Goal: Information Seeking & Learning: Compare options

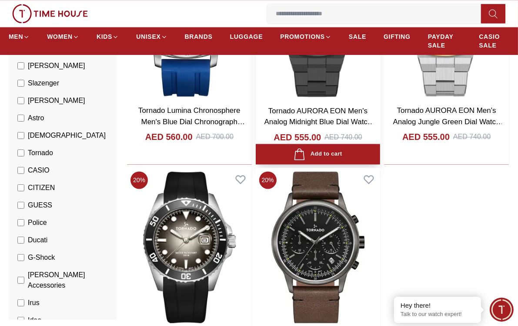
scroll to position [1393, 0]
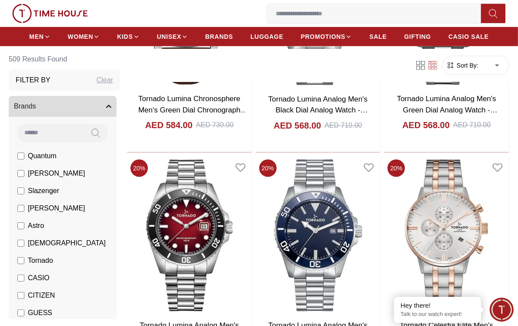
scroll to position [261, 0]
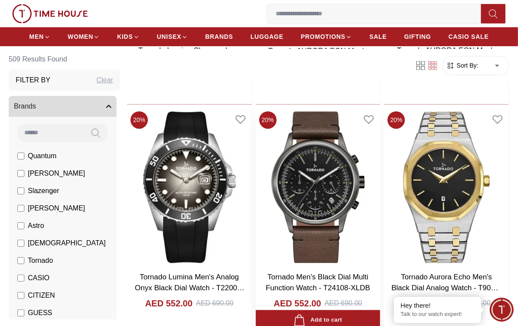
scroll to position [1349, 0]
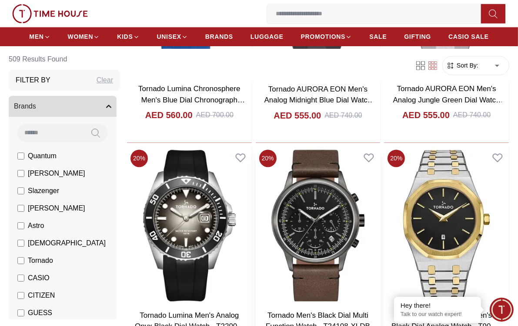
click at [316, 183] on img at bounding box center [318, 225] width 125 height 158
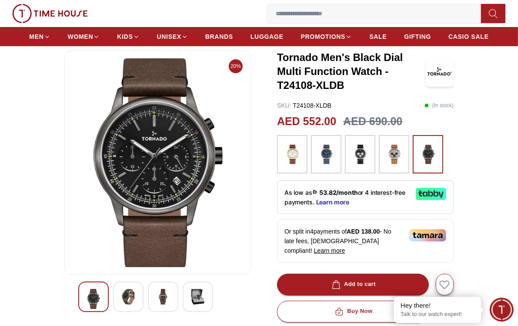
scroll to position [44, 0]
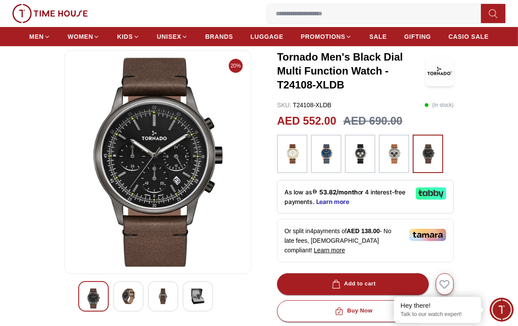
click at [132, 291] on img at bounding box center [129, 296] width 16 height 16
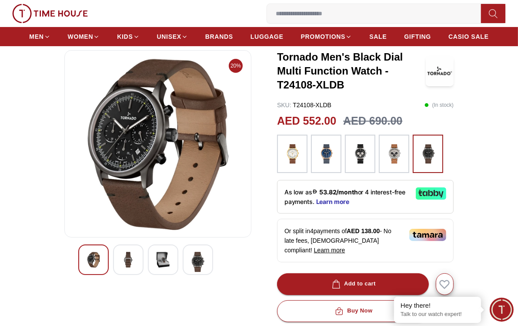
click at [162, 264] on img at bounding box center [163, 260] width 16 height 16
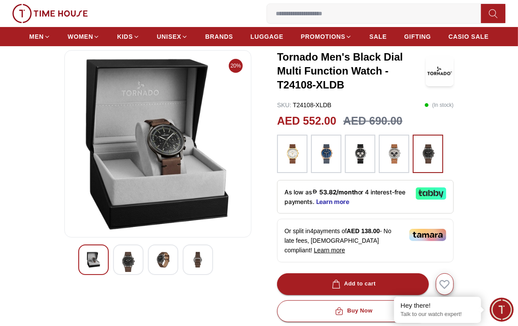
click at [198, 258] on img at bounding box center [198, 260] width 16 height 16
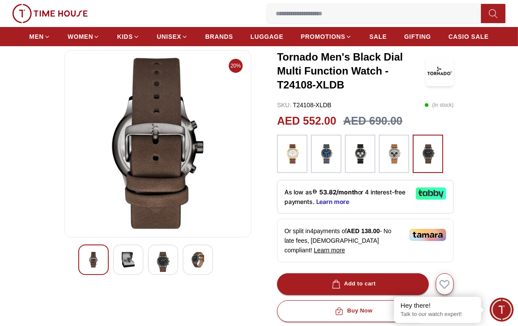
click at [96, 257] on img at bounding box center [94, 260] width 16 height 16
click at [160, 262] on img at bounding box center [163, 262] width 16 height 20
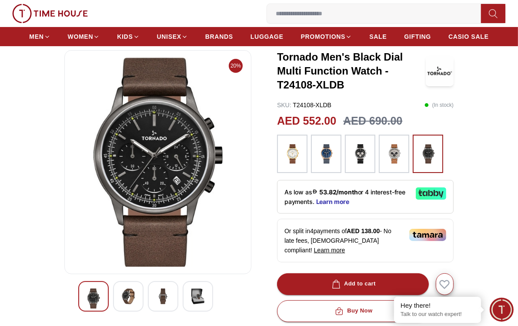
click at [390, 155] on img at bounding box center [394, 154] width 22 height 30
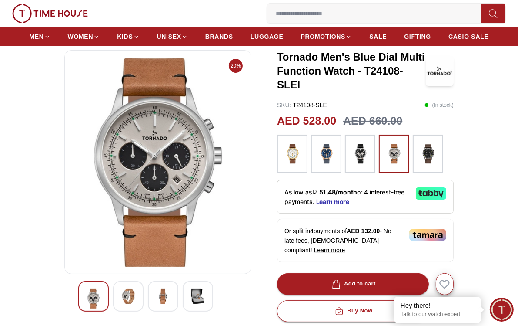
click at [426, 157] on img at bounding box center [428, 154] width 22 height 30
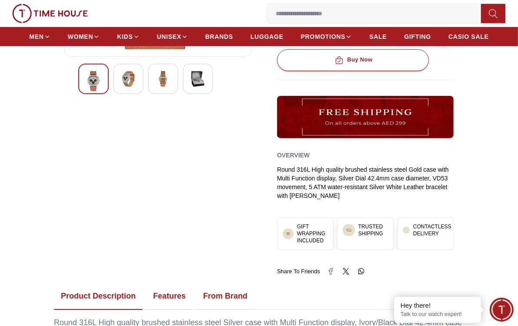
scroll to position [261, 0]
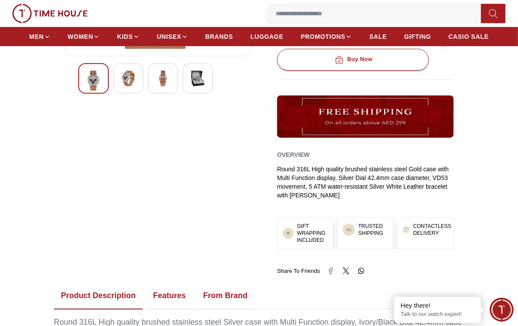
scroll to position [44, 0]
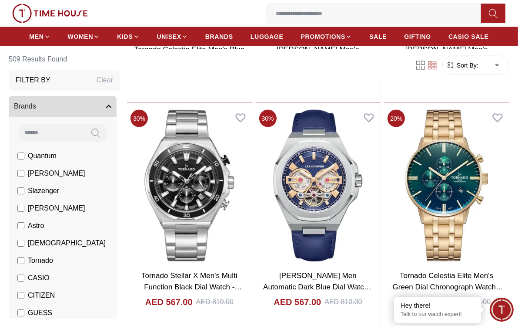
scroll to position [1868, 0]
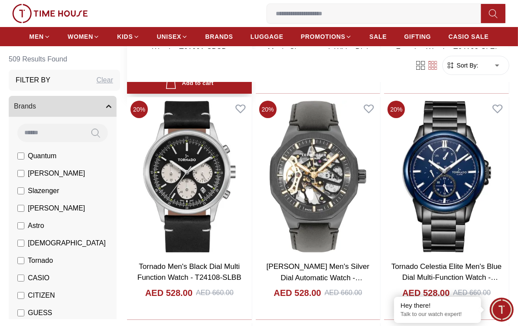
scroll to position [2521, 0]
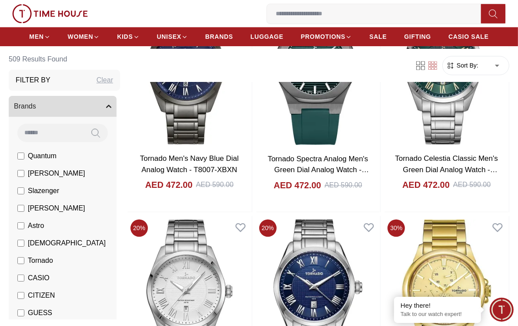
scroll to position [4088, 0]
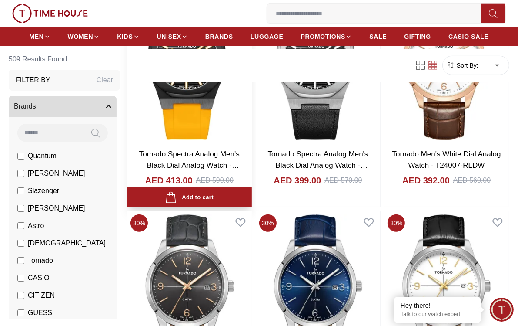
scroll to position [5654, 0]
